Goal: Task Accomplishment & Management: Use online tool/utility

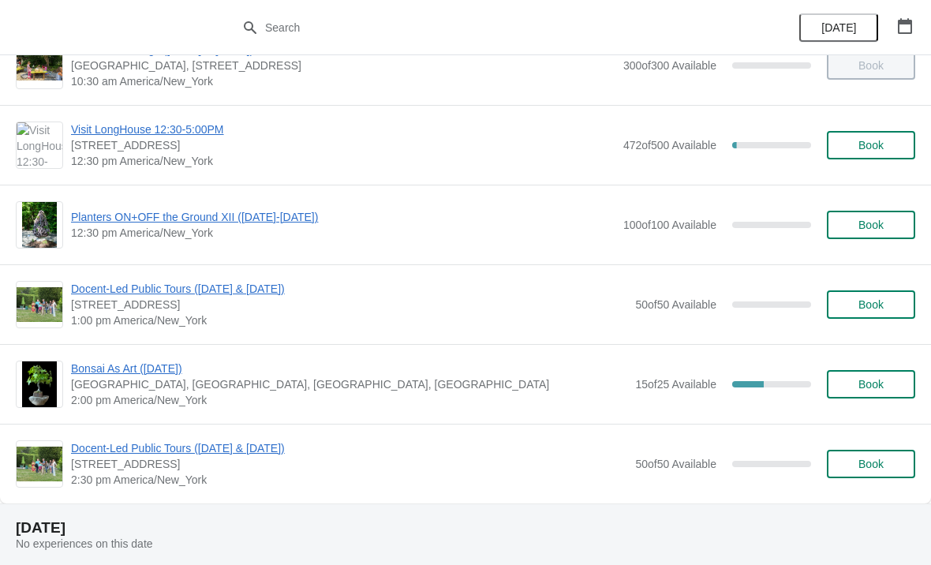
scroll to position [279, 0]
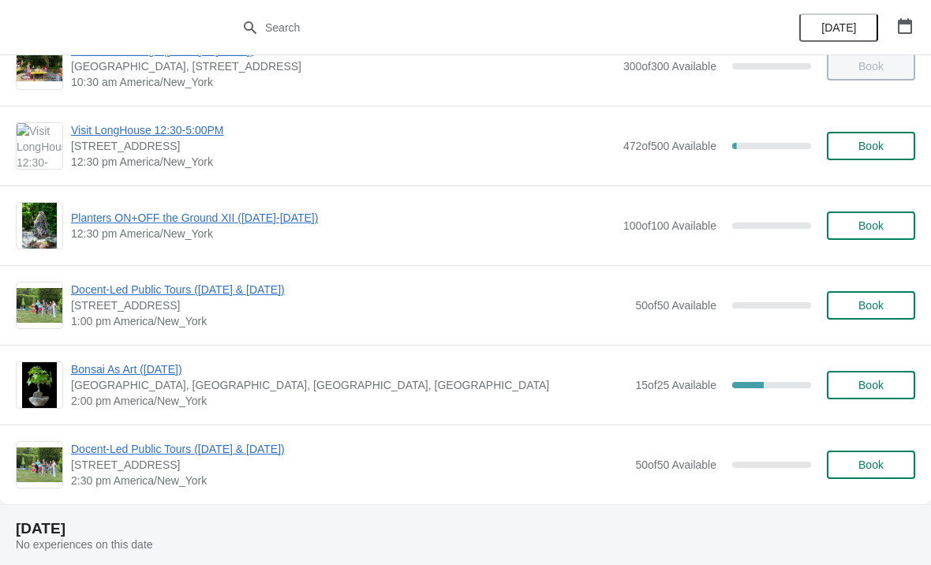
click at [140, 385] on span "[GEOGRAPHIC_DATA], [GEOGRAPHIC_DATA], [GEOGRAPHIC_DATA], [GEOGRAPHIC_DATA]" at bounding box center [349, 385] width 556 height 16
click at [140, 387] on span "[GEOGRAPHIC_DATA], [GEOGRAPHIC_DATA], [GEOGRAPHIC_DATA], [GEOGRAPHIC_DATA]" at bounding box center [349, 385] width 556 height 16
click at [166, 386] on span "[GEOGRAPHIC_DATA], [GEOGRAPHIC_DATA], [GEOGRAPHIC_DATA], [GEOGRAPHIC_DATA]" at bounding box center [349, 385] width 556 height 16
click at [157, 372] on span "Bonsai As Art ([DATE])" at bounding box center [349, 369] width 556 height 16
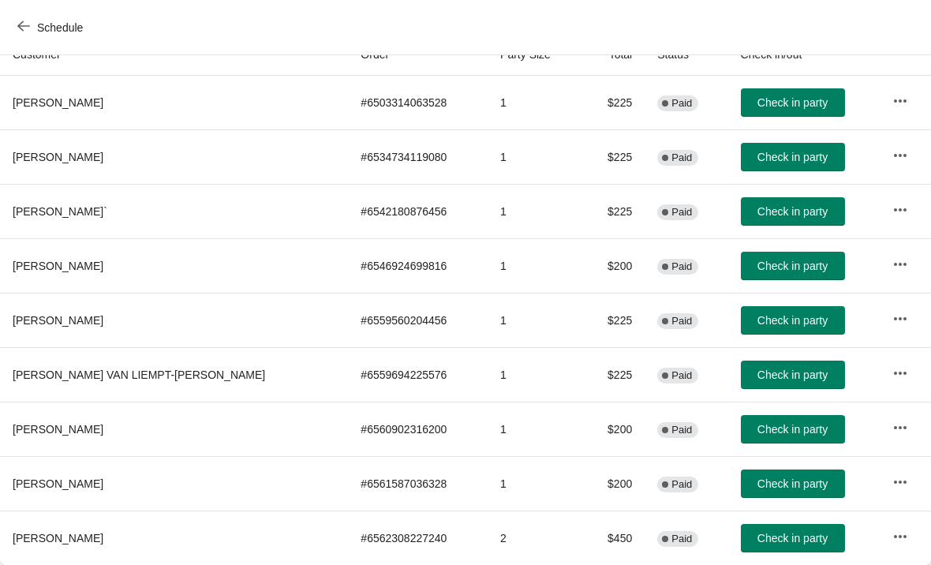
scroll to position [186, 0]
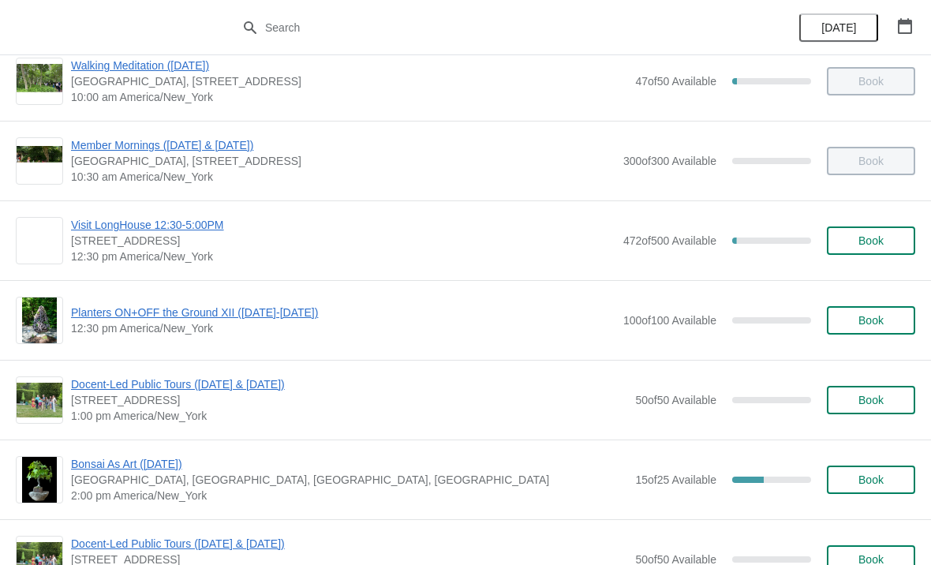
scroll to position [202, 0]
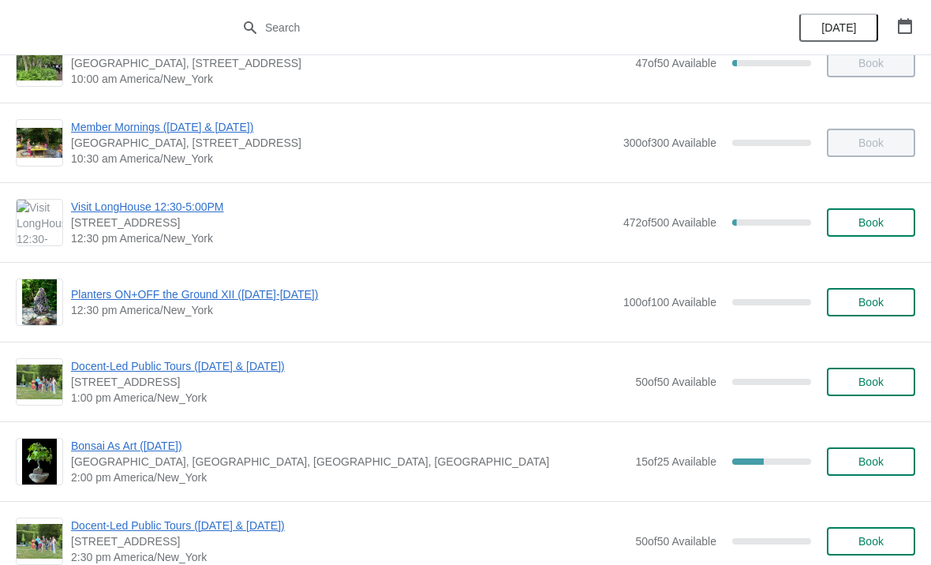
click at [88, 452] on span "Bonsai As Art ([DATE])" at bounding box center [349, 446] width 556 height 16
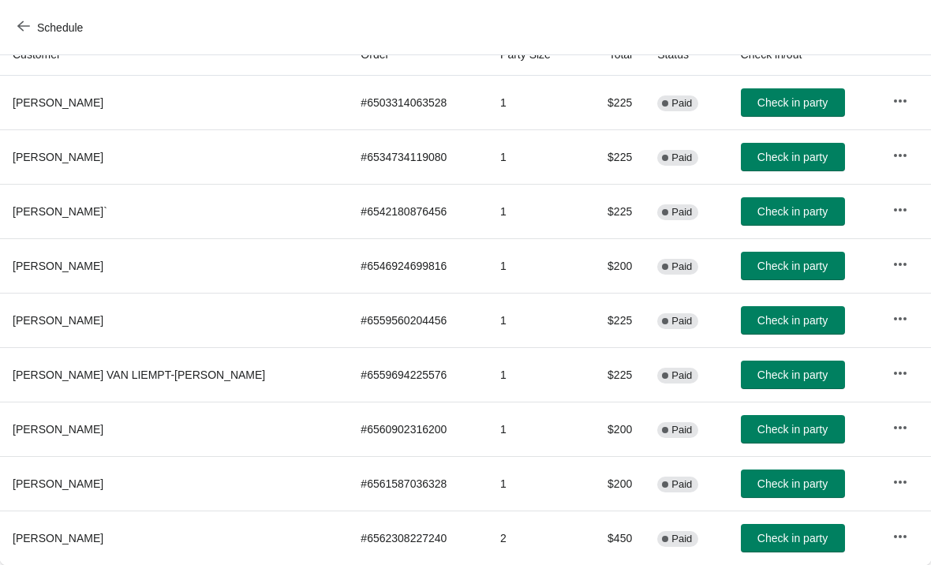
scroll to position [186, 0]
click at [746, 441] on button "Check in party" at bounding box center [793, 429] width 104 height 28
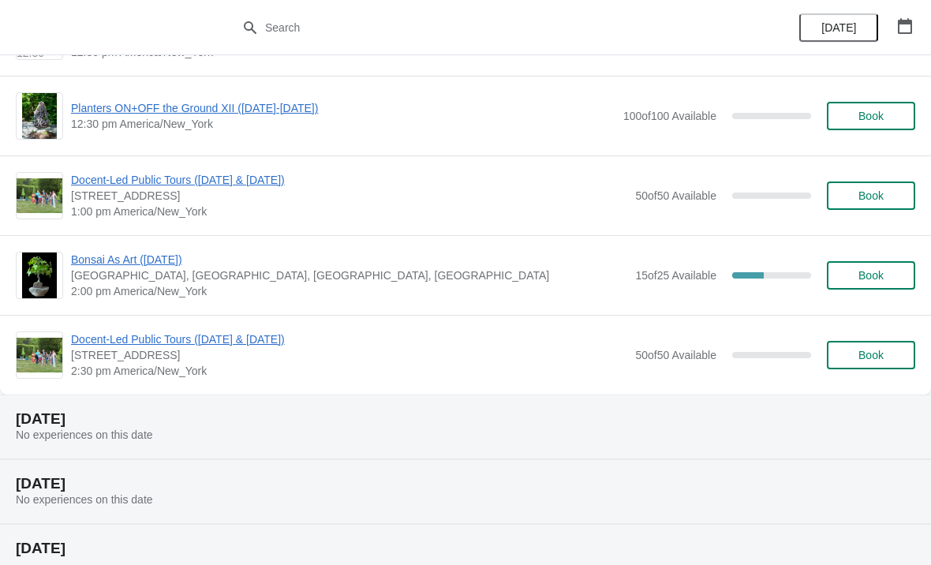
scroll to position [396, 0]
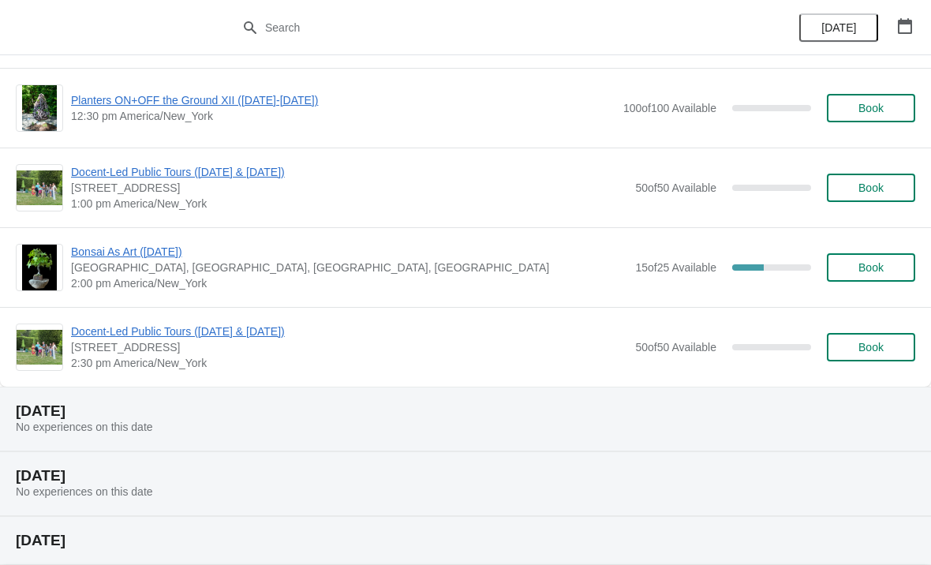
click at [165, 259] on span "Bonsai As Art ([DATE])" at bounding box center [349, 252] width 556 height 16
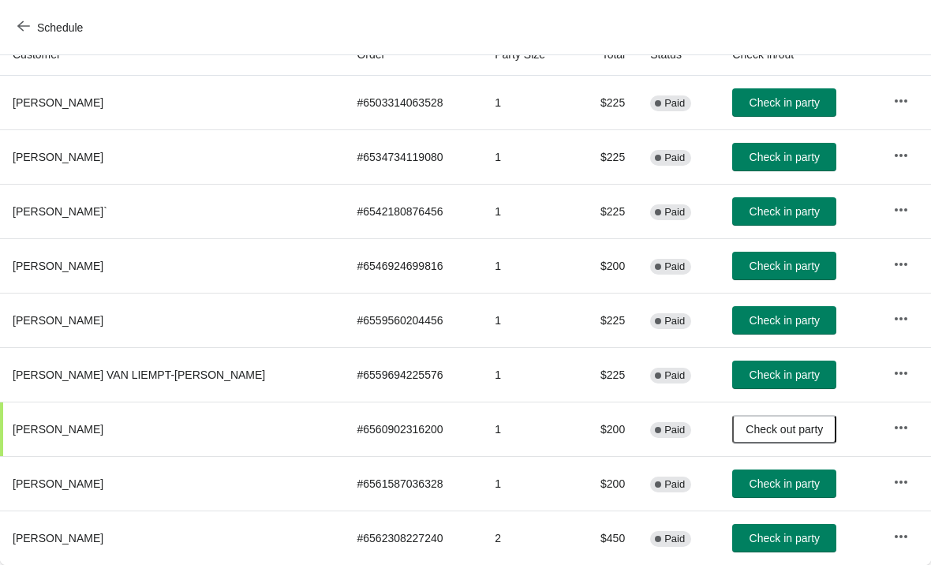
scroll to position [186, 0]
click at [750, 264] on span "Check in party" at bounding box center [785, 266] width 70 height 13
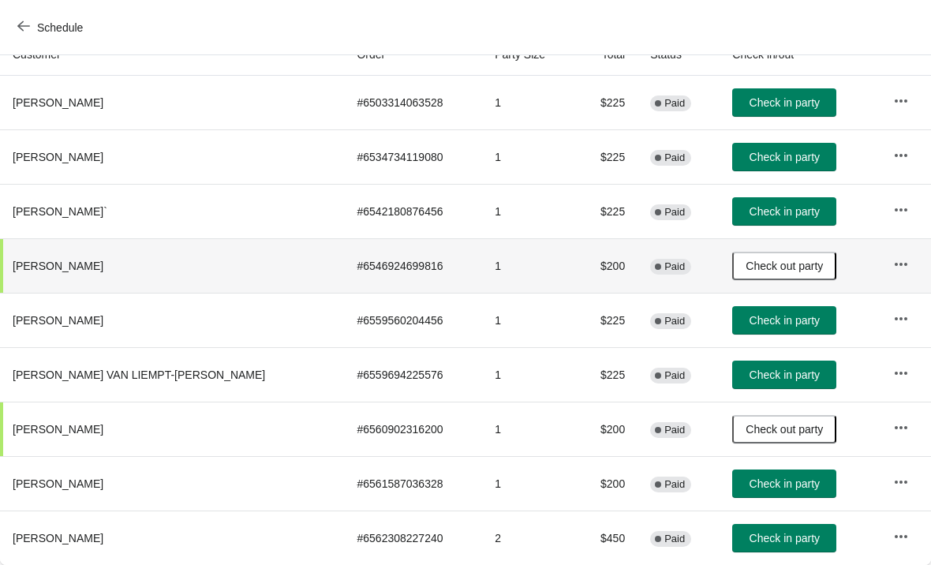
click at [767, 543] on span "Check in party" at bounding box center [785, 538] width 70 height 13
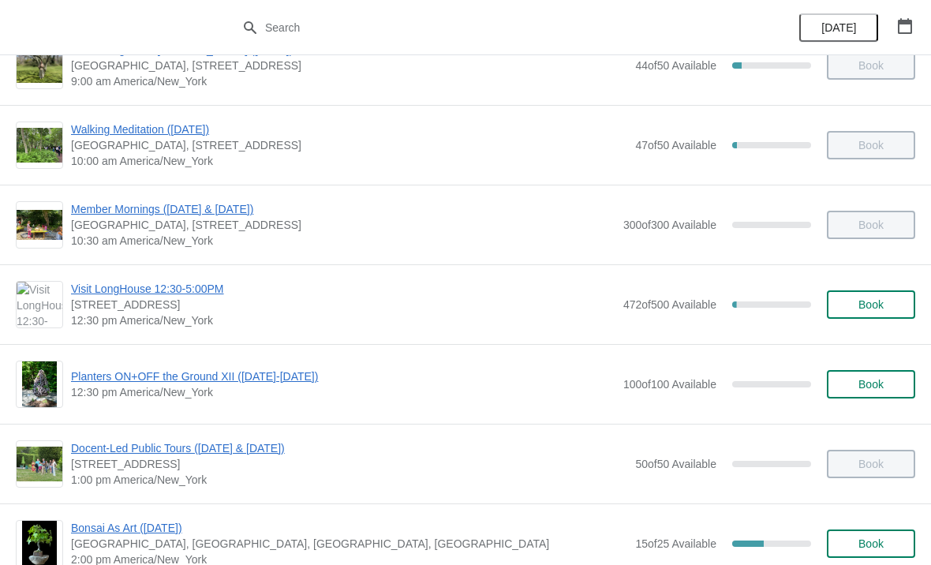
scroll to position [312, 0]
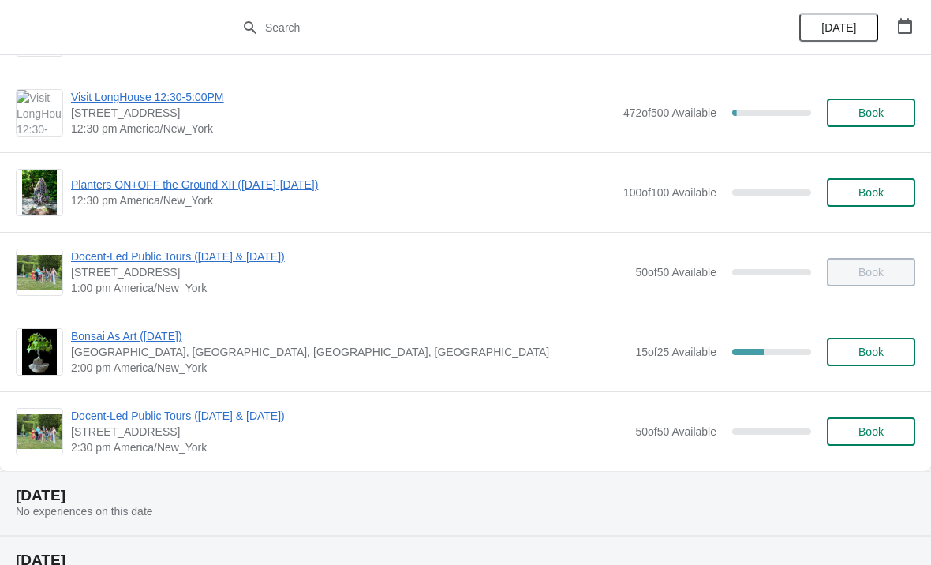
click at [86, 339] on span "Bonsai As Art ([DATE])" at bounding box center [349, 336] width 556 height 16
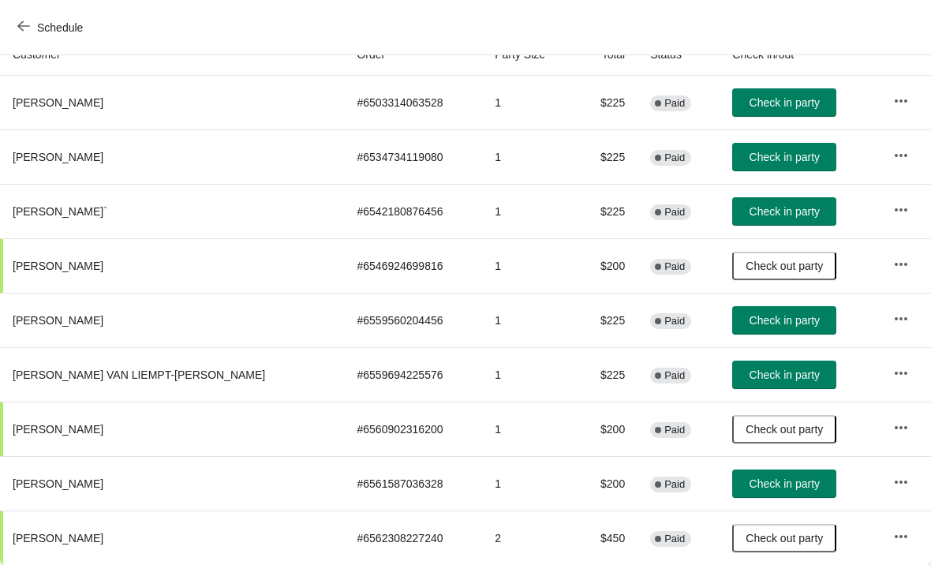
scroll to position [186, 0]
click at [747, 365] on button "Check in party" at bounding box center [784, 375] width 104 height 28
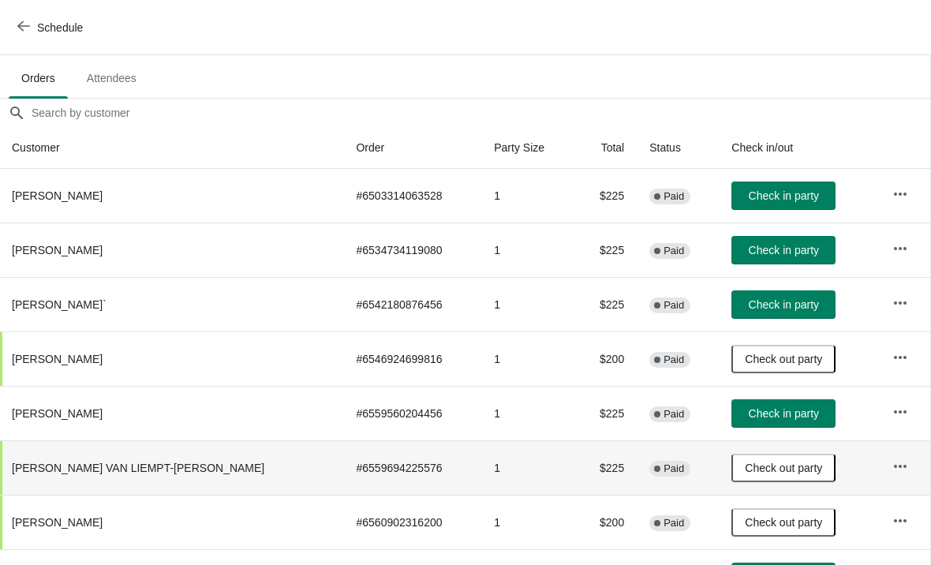
scroll to position [92, 1]
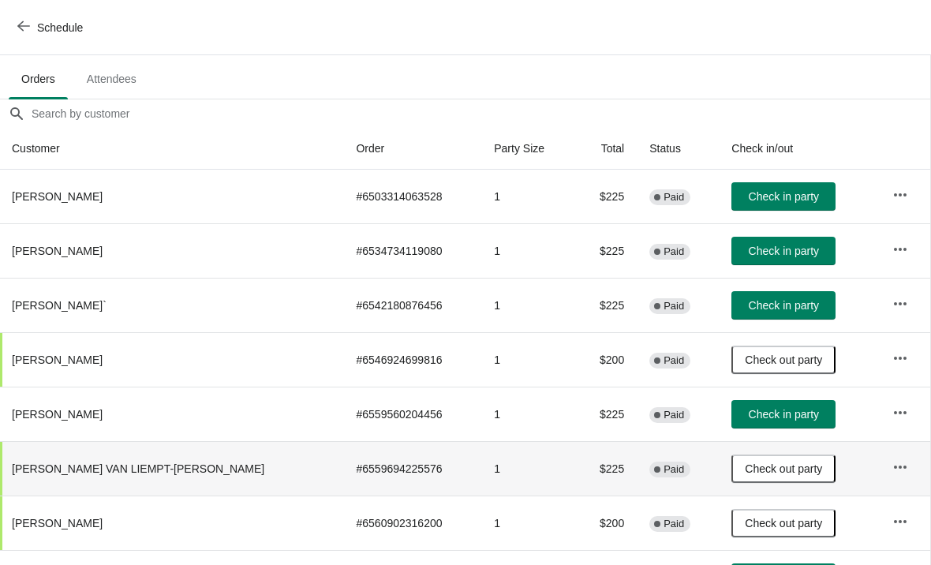
click at [763, 190] on span "Check in party" at bounding box center [784, 196] width 70 height 13
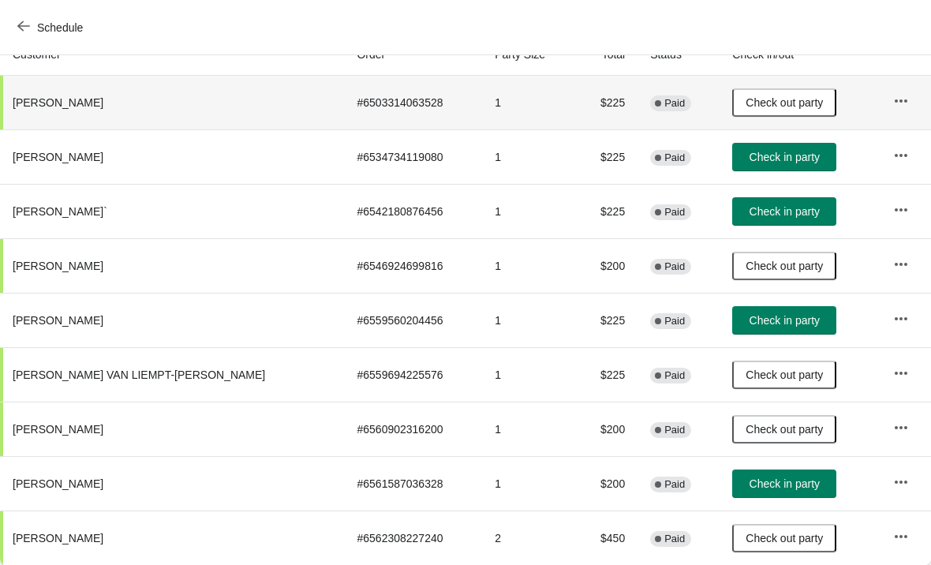
scroll to position [186, 0]
